Goal: Information Seeking & Learning: Learn about a topic

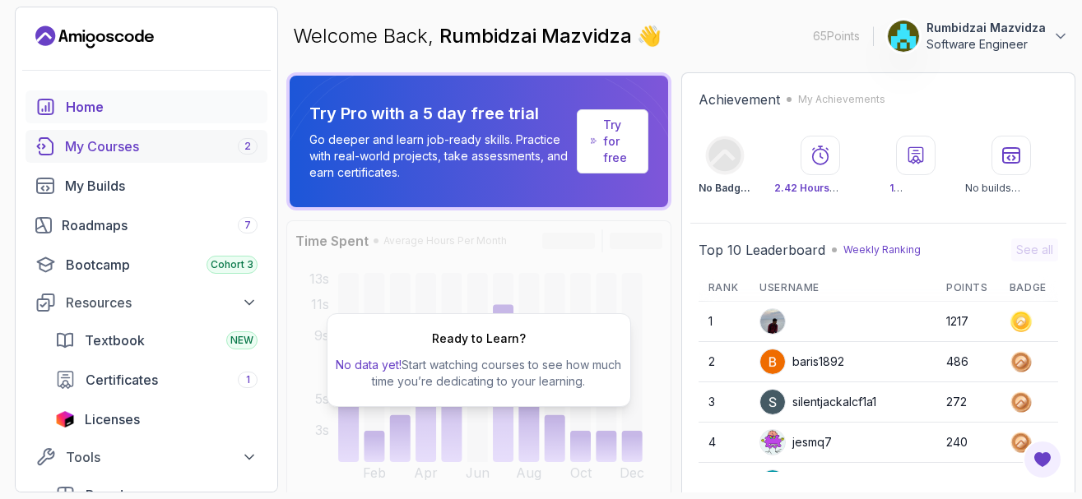
click at [118, 146] on div "My Courses 2" at bounding box center [161, 147] width 193 height 20
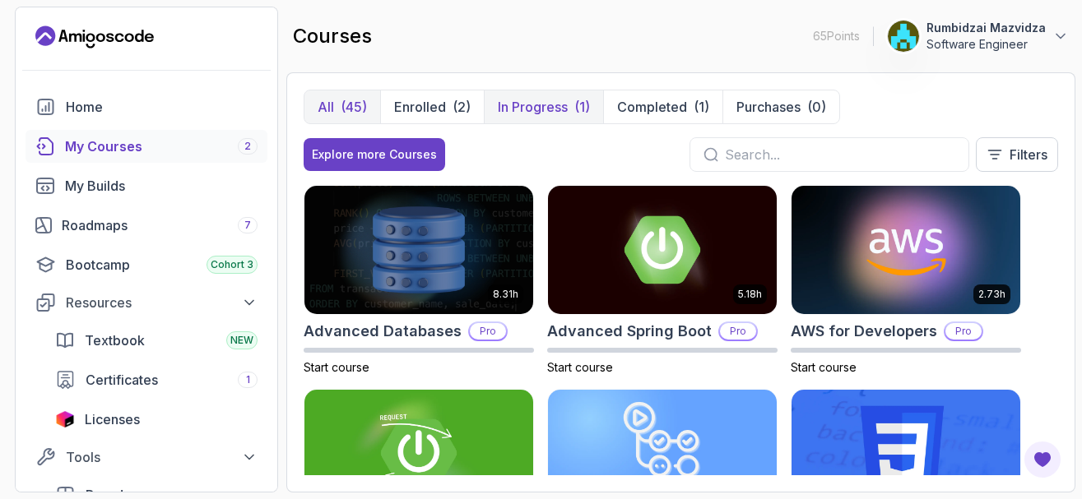
click at [537, 104] on p "In Progress" at bounding box center [533, 107] width 70 height 20
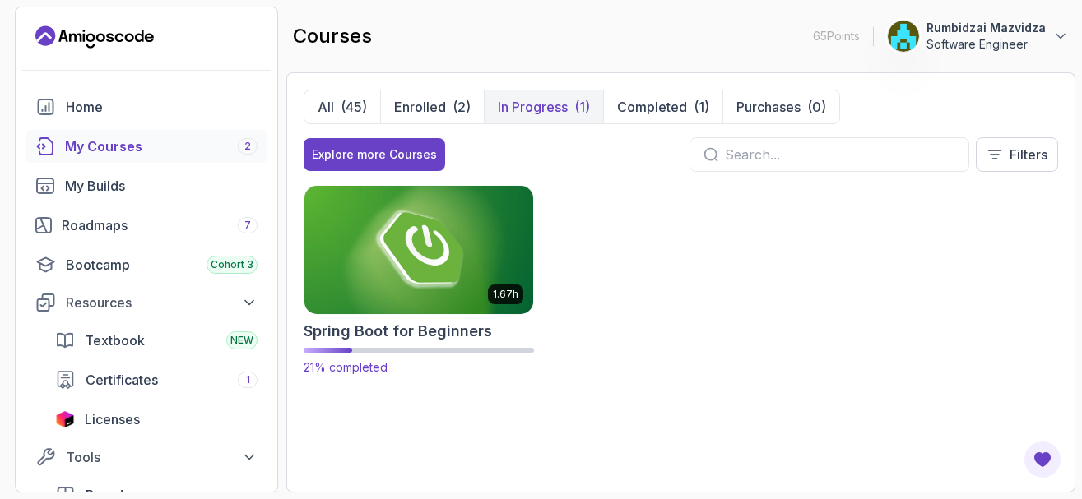
click at [401, 264] on img at bounding box center [419, 250] width 240 height 134
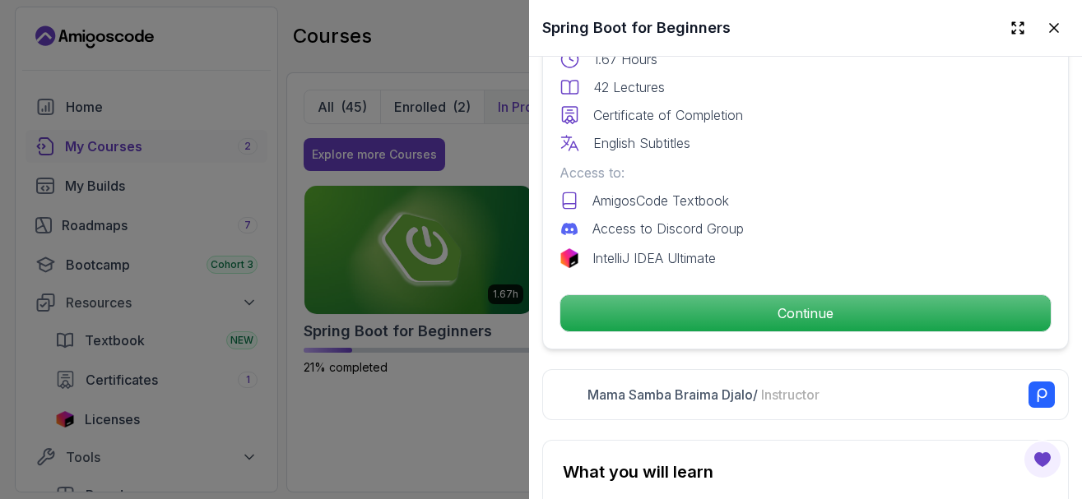
scroll to position [494, 0]
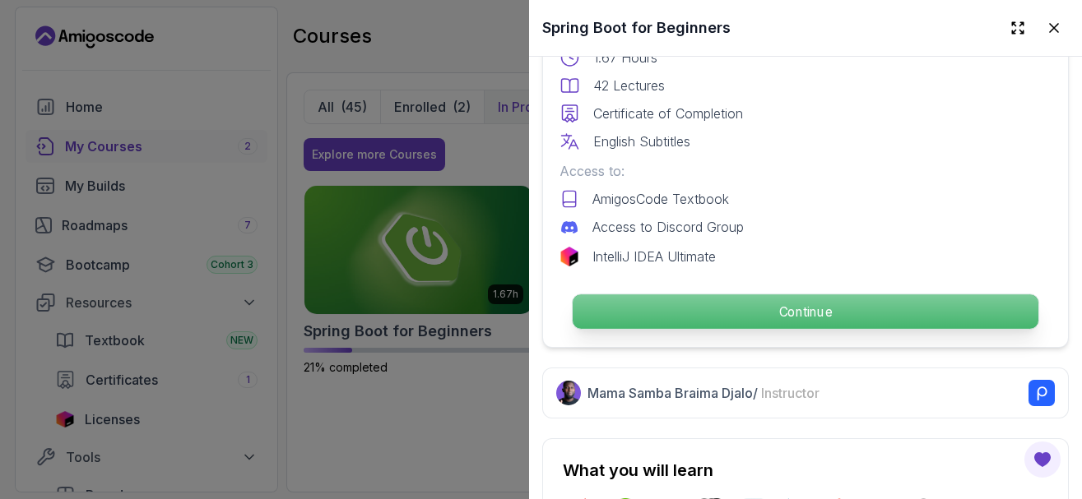
click at [669, 321] on p "Continue" at bounding box center [806, 312] width 466 height 35
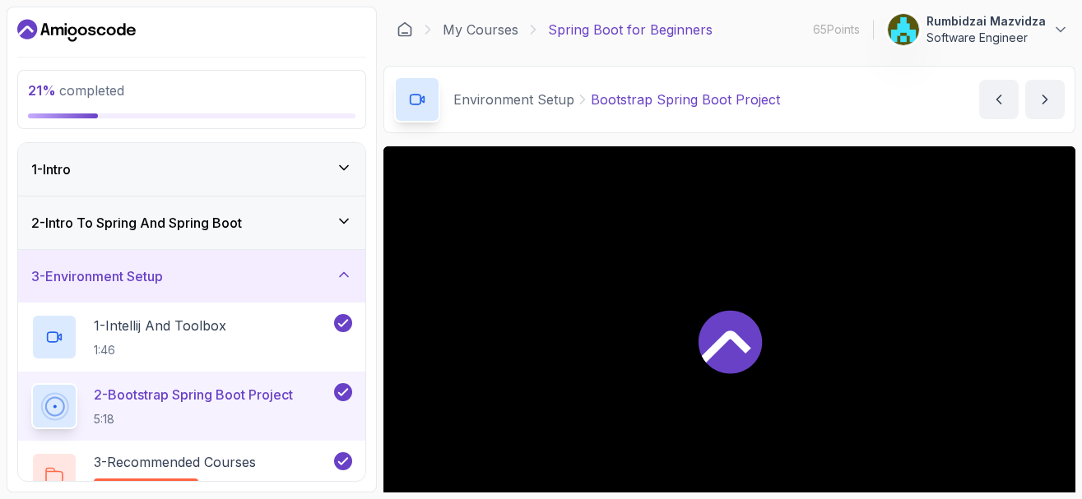
click at [596, 285] on div at bounding box center [729, 340] width 692 height 389
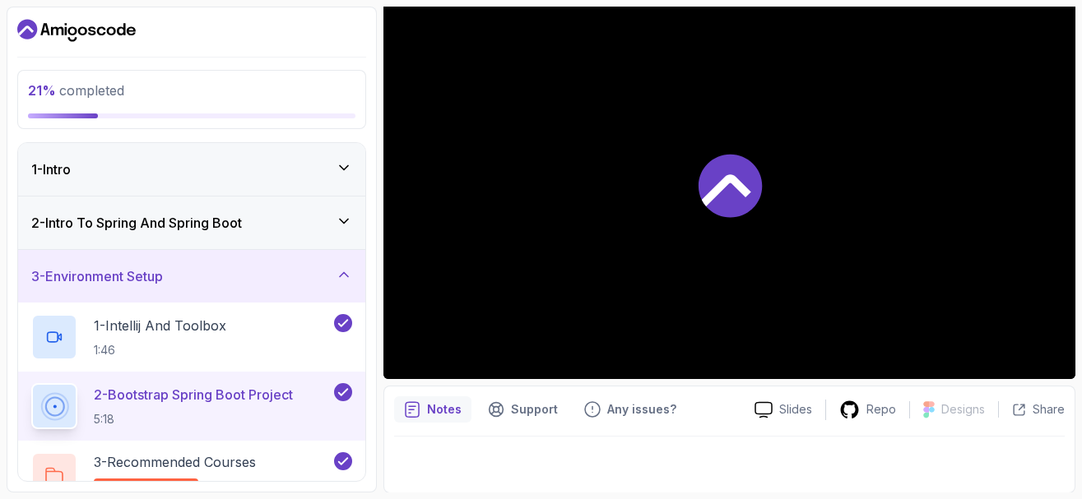
scroll to position [157, 0]
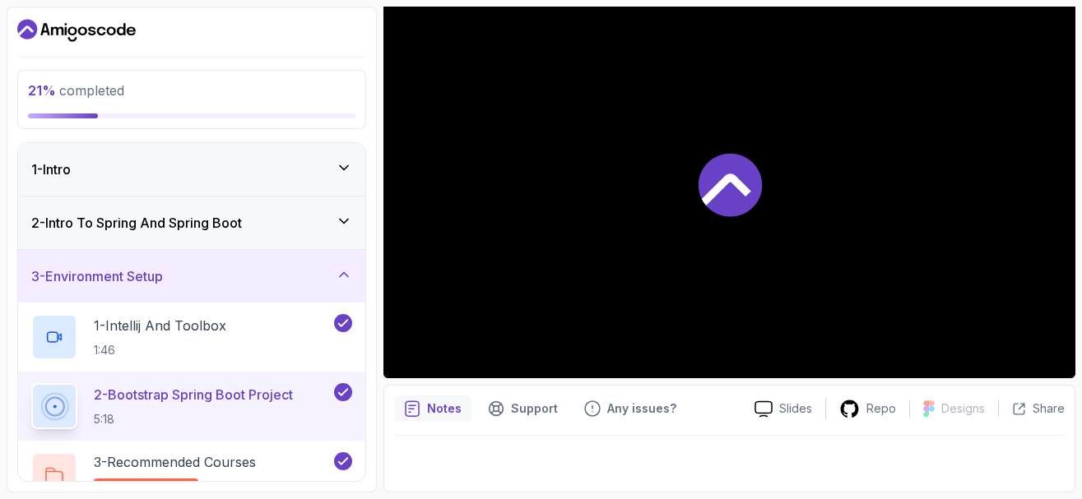
click at [724, 185] on icon at bounding box center [725, 190] width 49 height 32
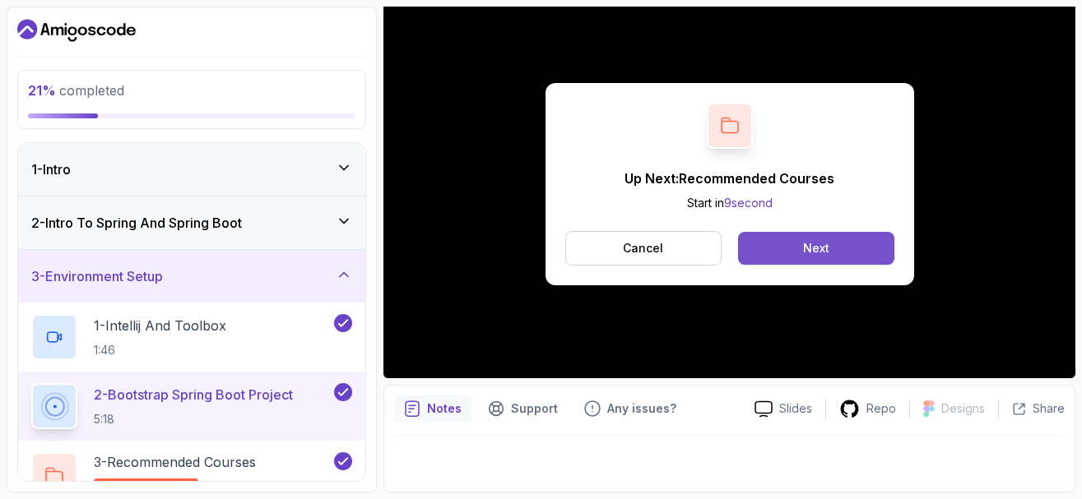
click at [801, 244] on button "Next" at bounding box center [815, 248] width 155 height 33
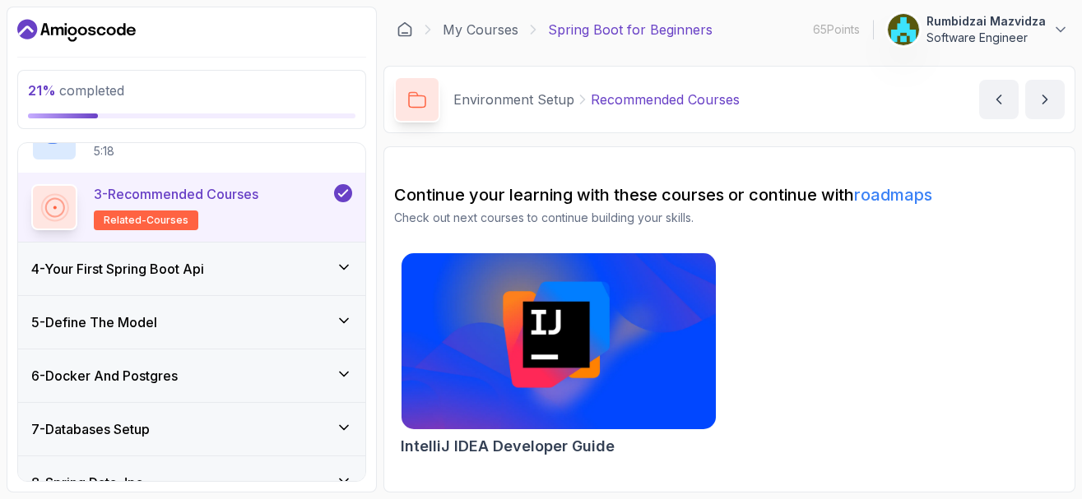
scroll to position [296, 0]
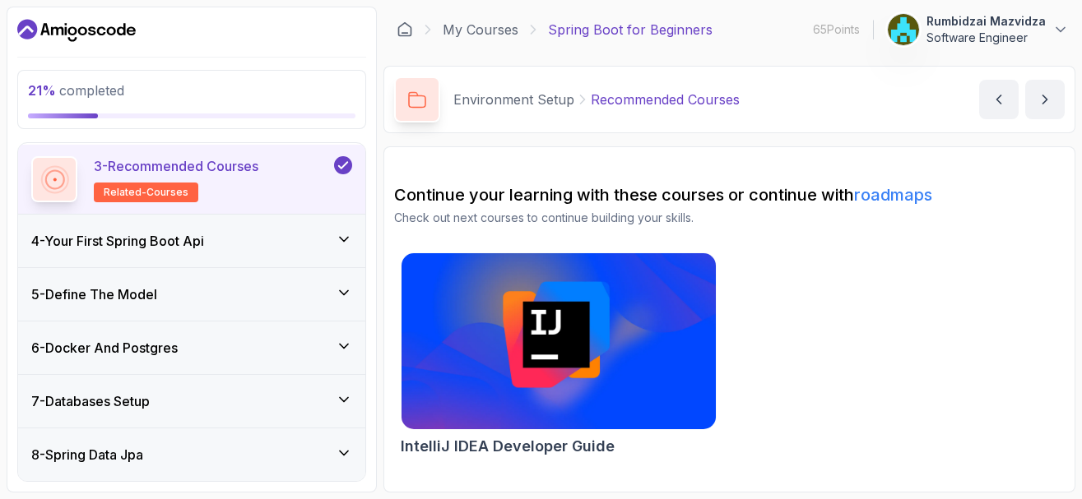
click at [344, 242] on icon at bounding box center [344, 240] width 8 height 4
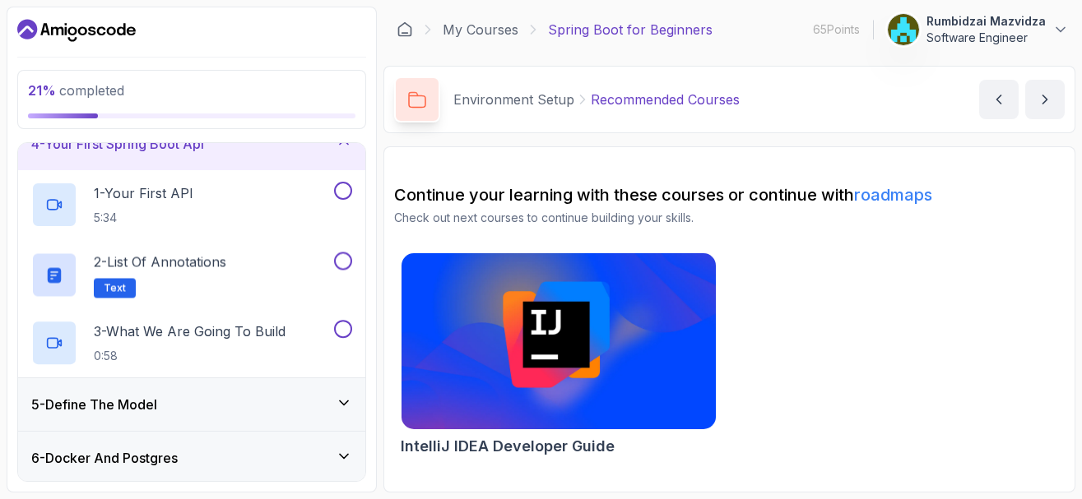
scroll to position [174, 0]
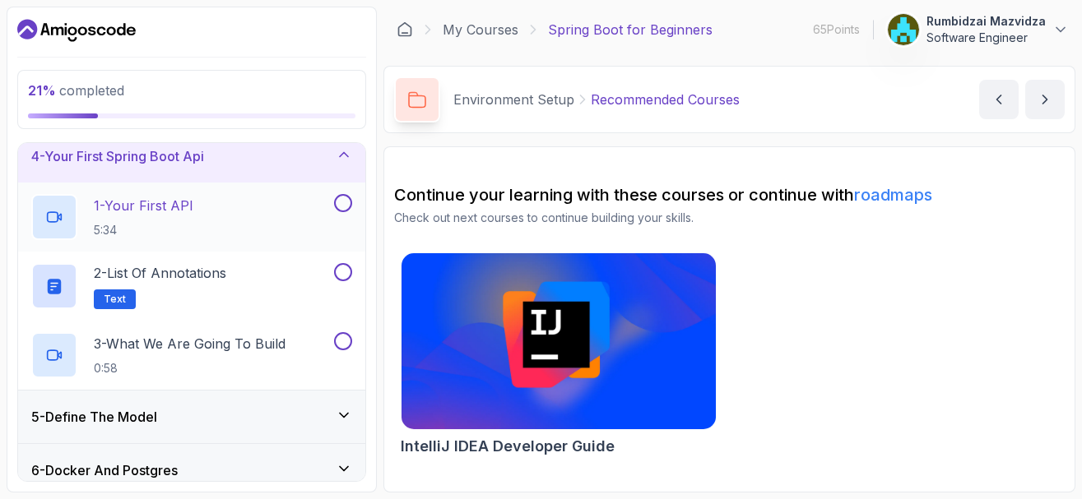
click at [337, 202] on button at bounding box center [343, 203] width 18 height 18
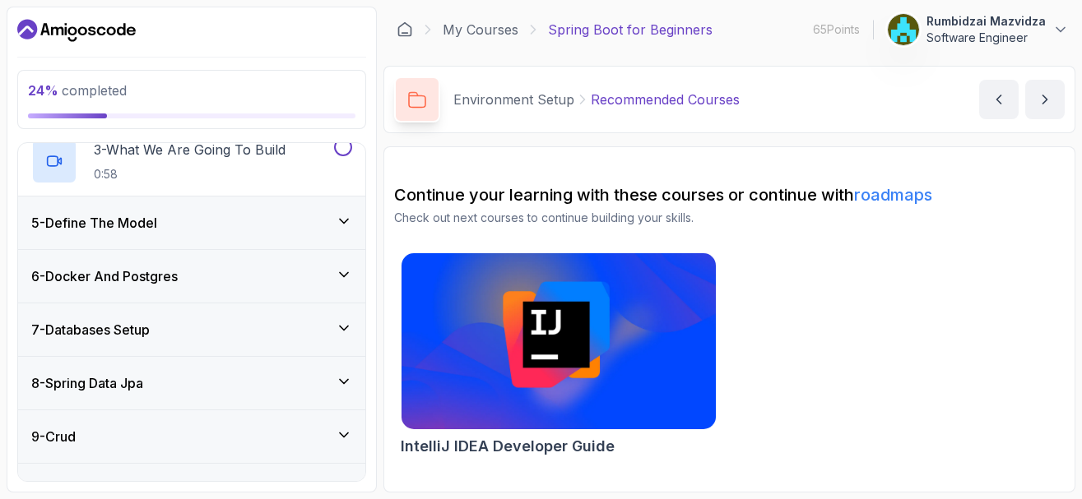
scroll to position [371, 0]
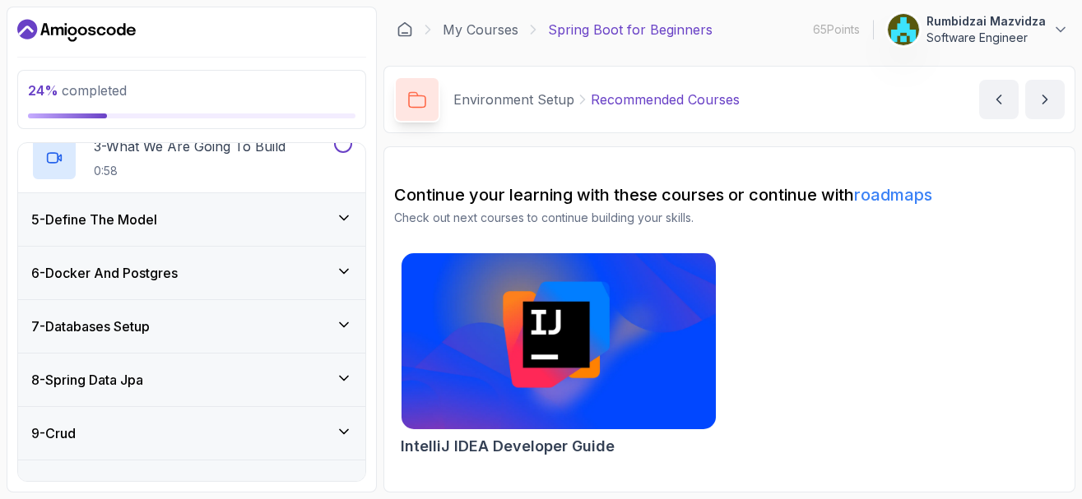
click at [342, 215] on icon at bounding box center [344, 218] width 16 height 16
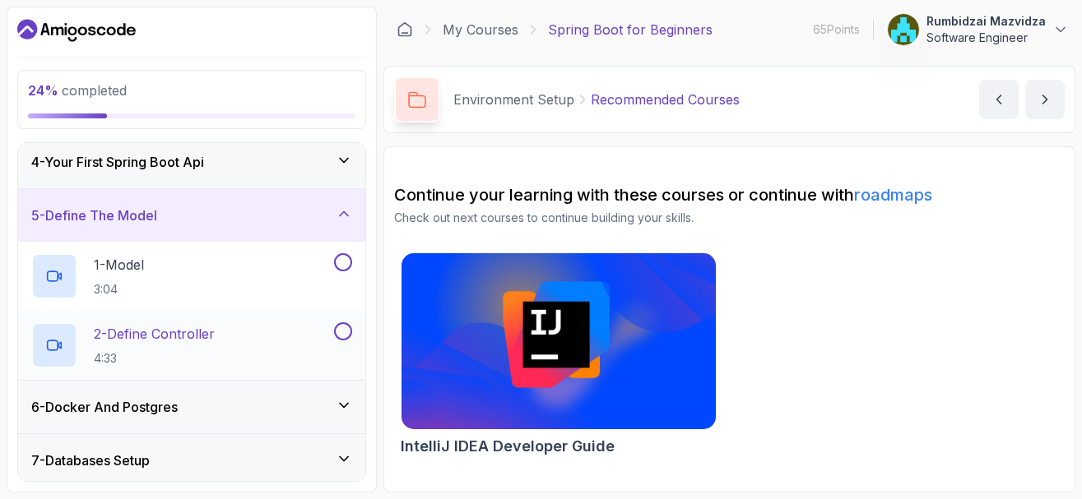
scroll to position [145, 0]
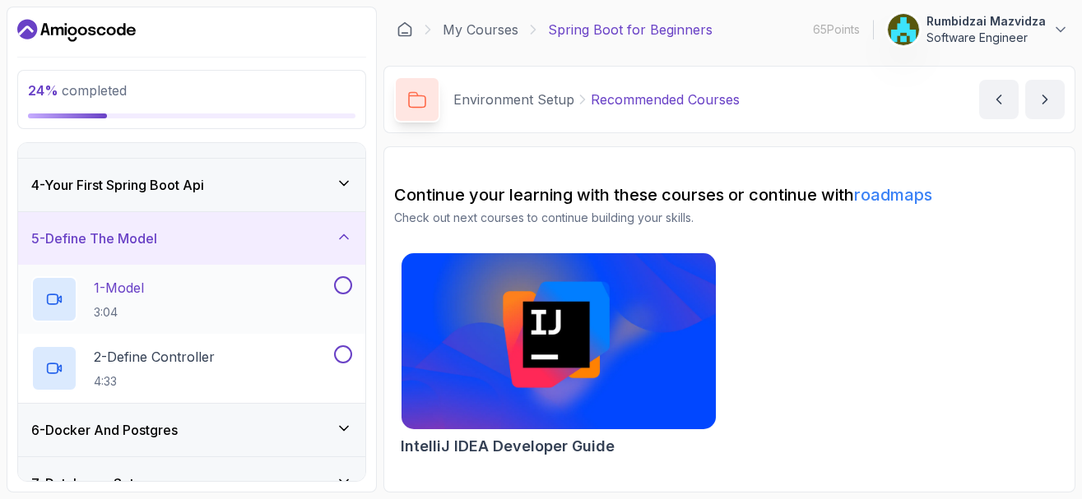
click at [196, 295] on div "1 - Model 3:04" at bounding box center [180, 299] width 299 height 46
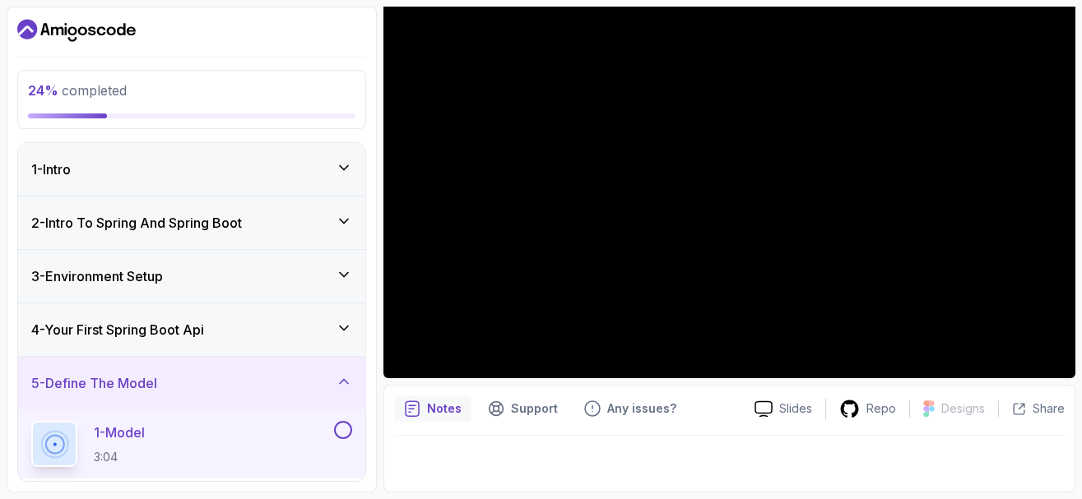
click at [343, 381] on icon at bounding box center [344, 382] width 8 height 4
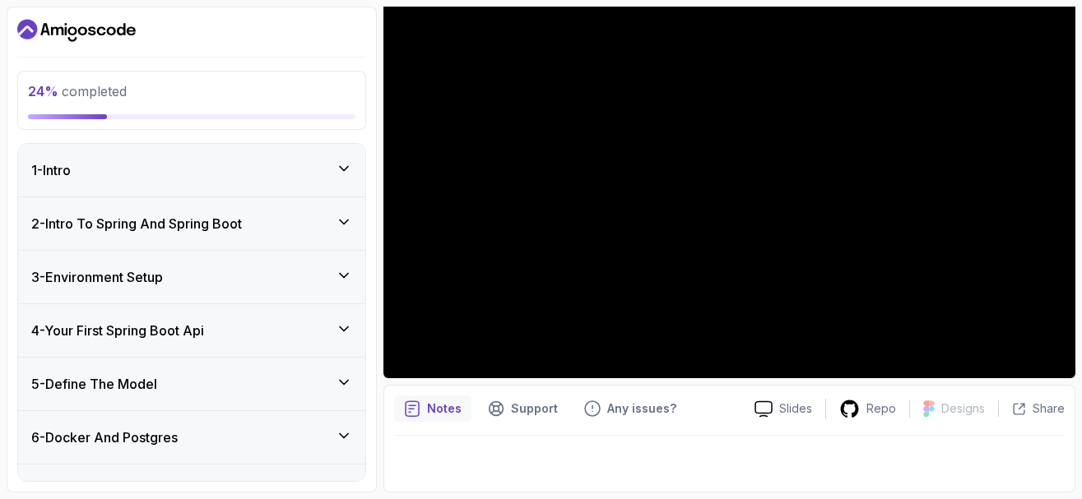
click at [341, 221] on icon at bounding box center [344, 222] width 8 height 4
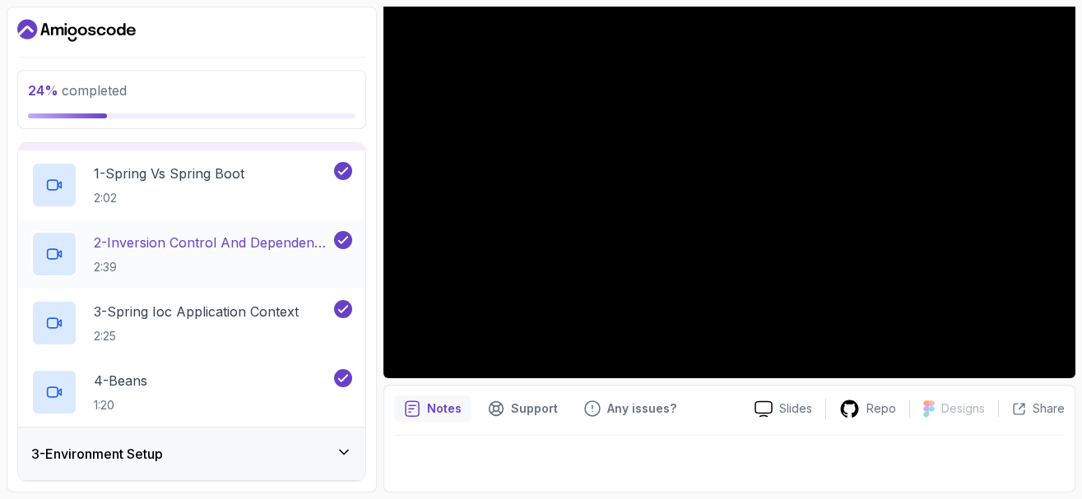
scroll to position [197, 0]
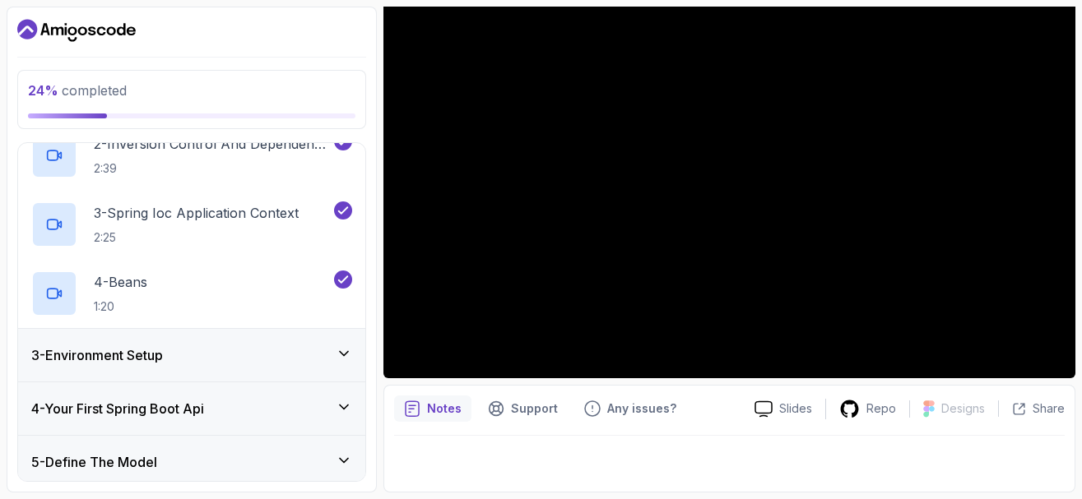
click at [347, 355] on icon at bounding box center [344, 354] width 16 height 16
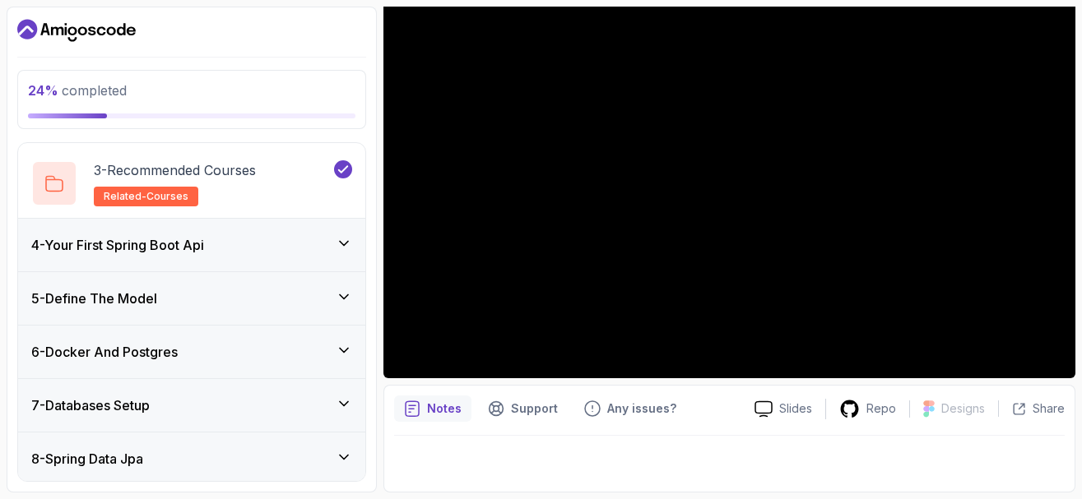
scroll to position [315, 0]
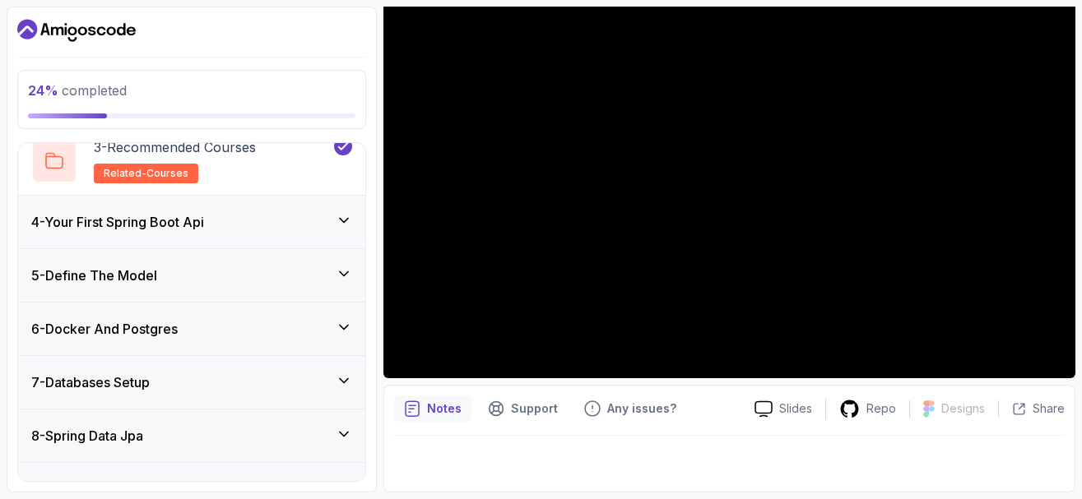
click at [342, 222] on icon at bounding box center [344, 220] width 16 height 16
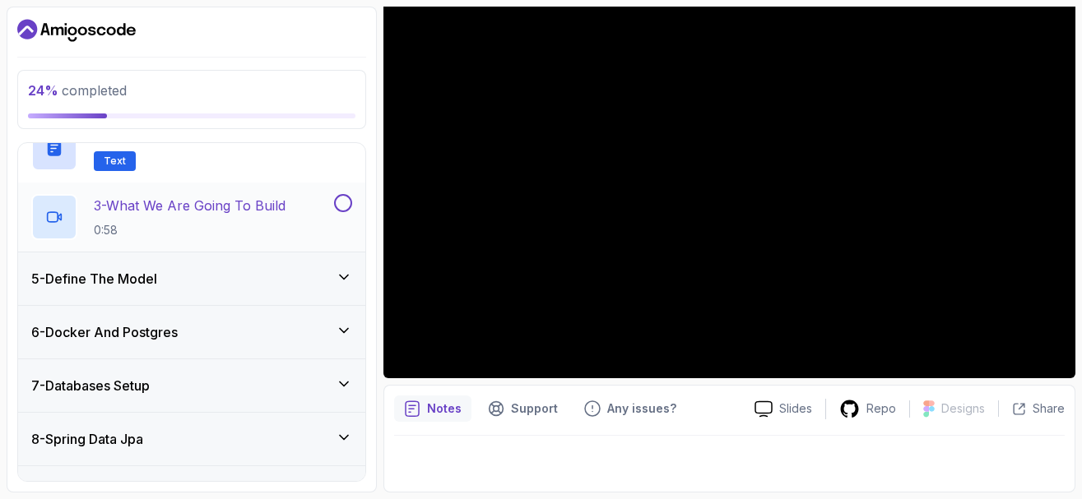
scroll to position [213, 0]
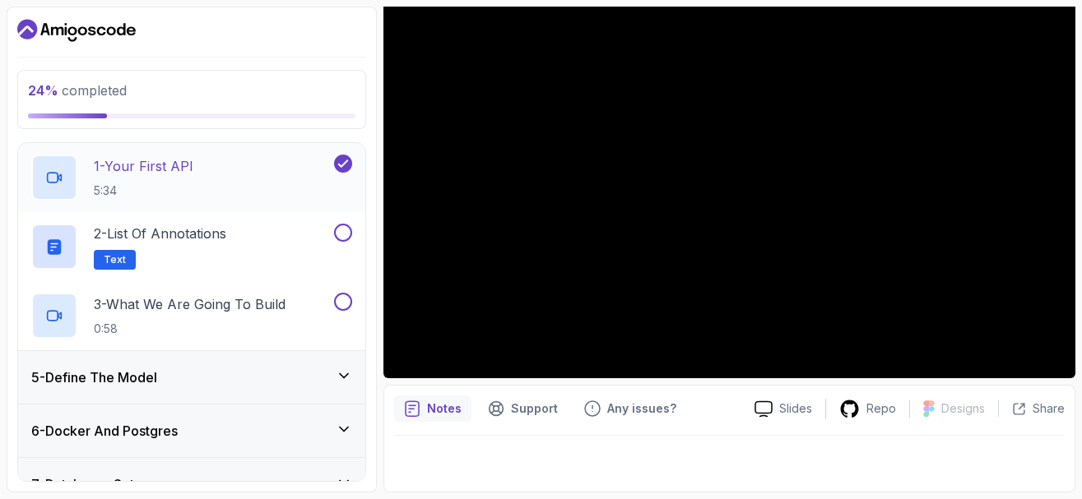
click at [206, 181] on div "1 - Your First API 5:34" at bounding box center [180, 178] width 299 height 46
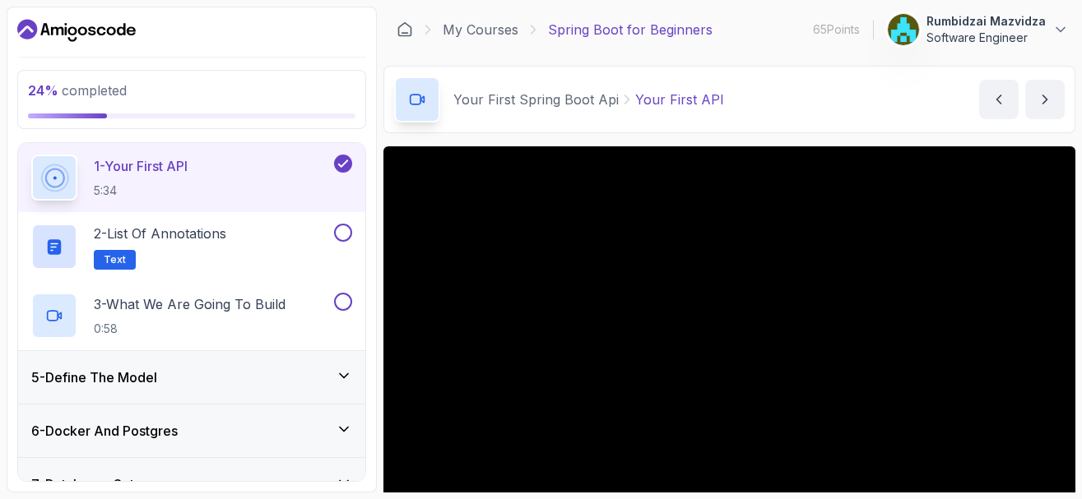
scroll to position [99, 0]
